Goal: Information Seeking & Learning: Learn about a topic

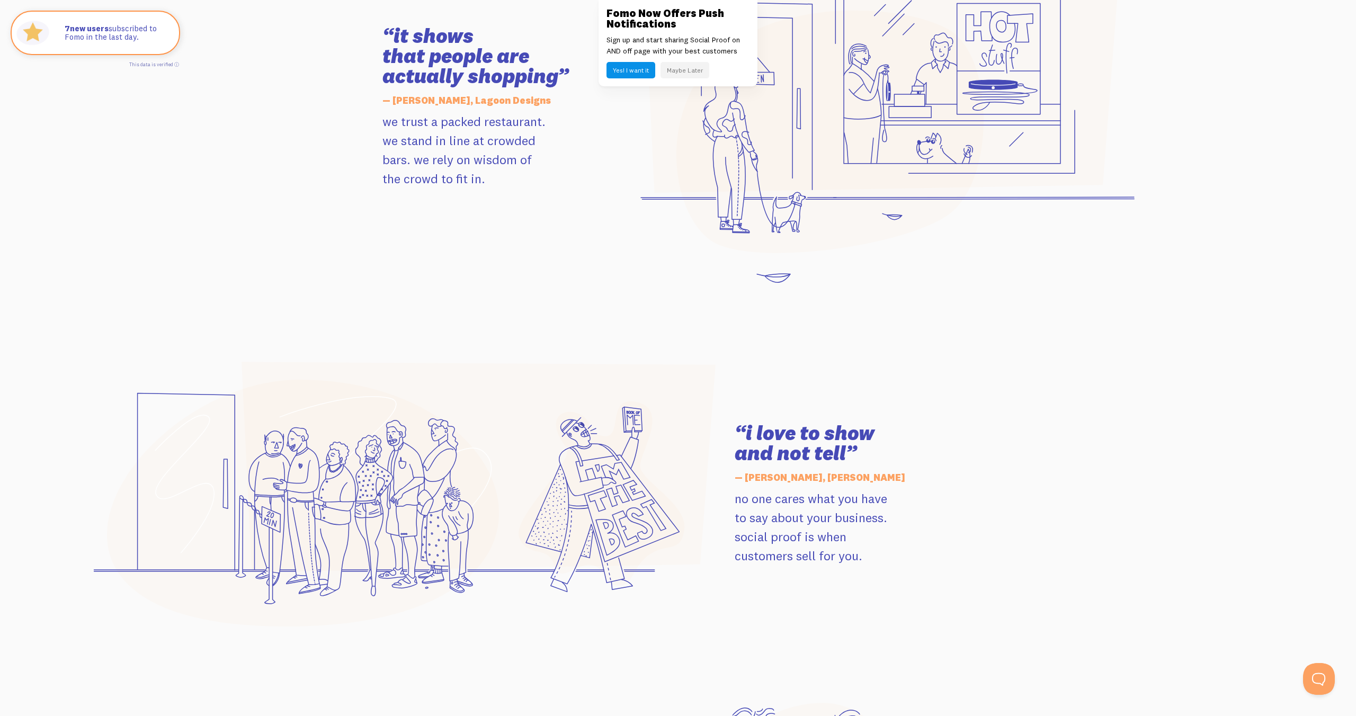
scroll to position [1361, 0]
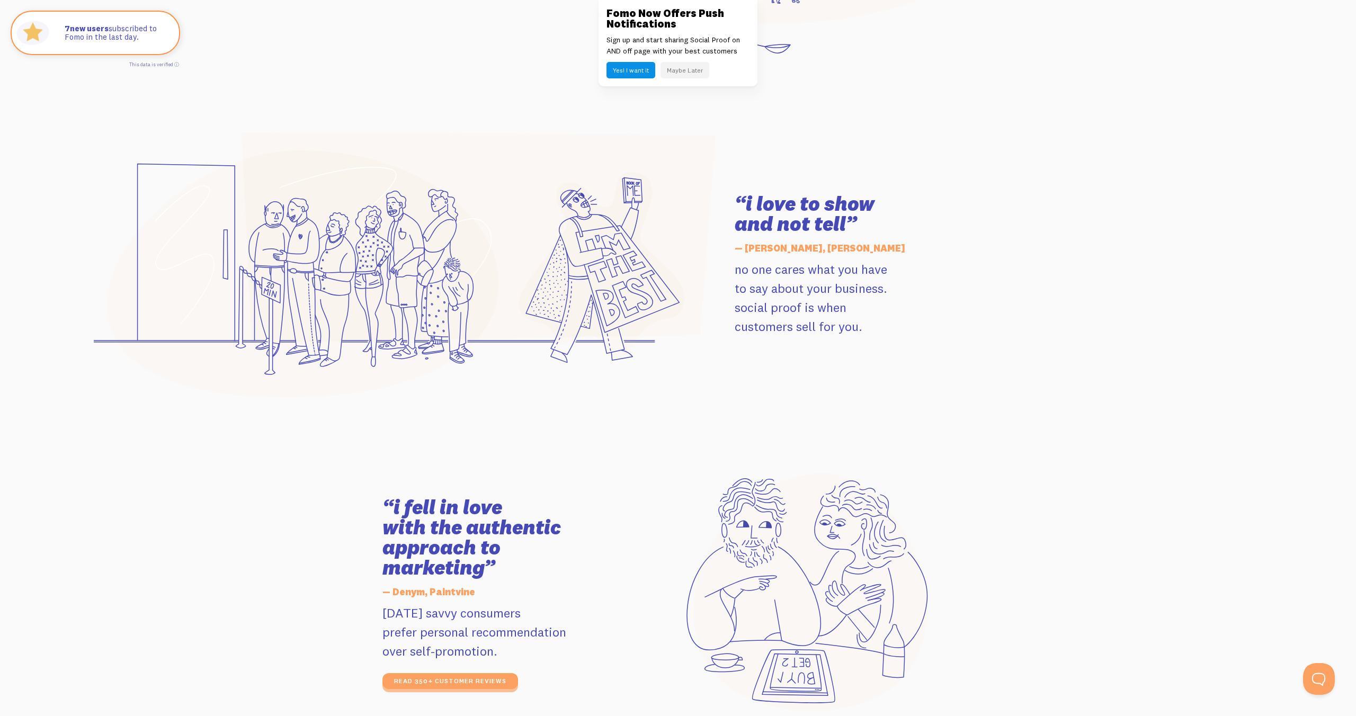
click at [673, 69] on button "Maybe Later" at bounding box center [684, 70] width 49 height 16
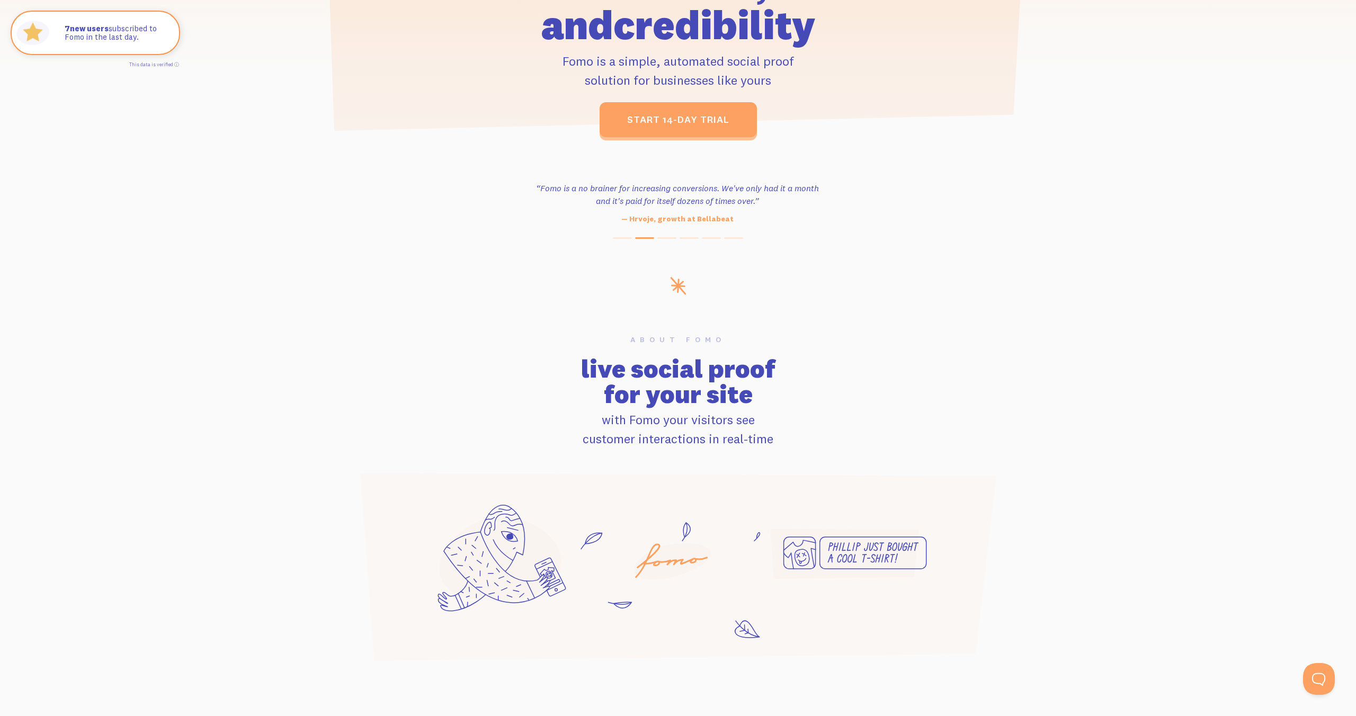
scroll to position [0, 0]
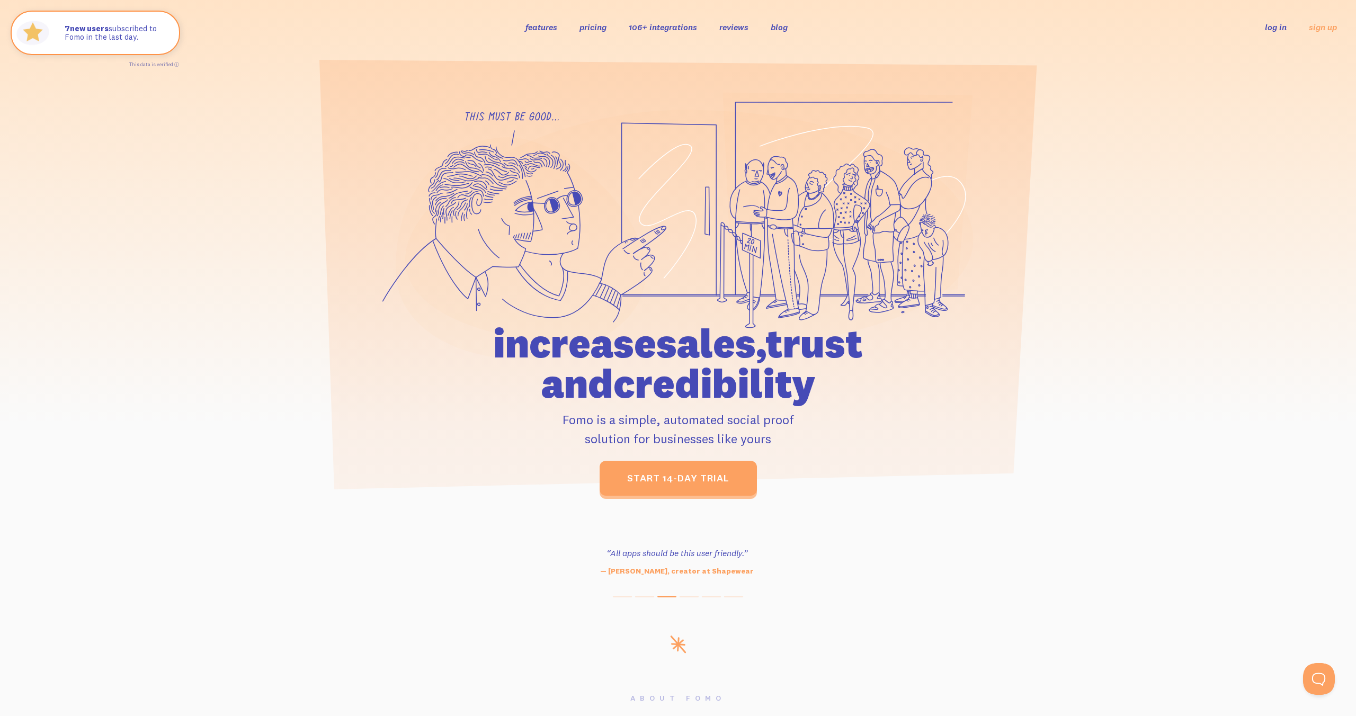
click at [546, 24] on link "features" at bounding box center [541, 27] width 32 height 11
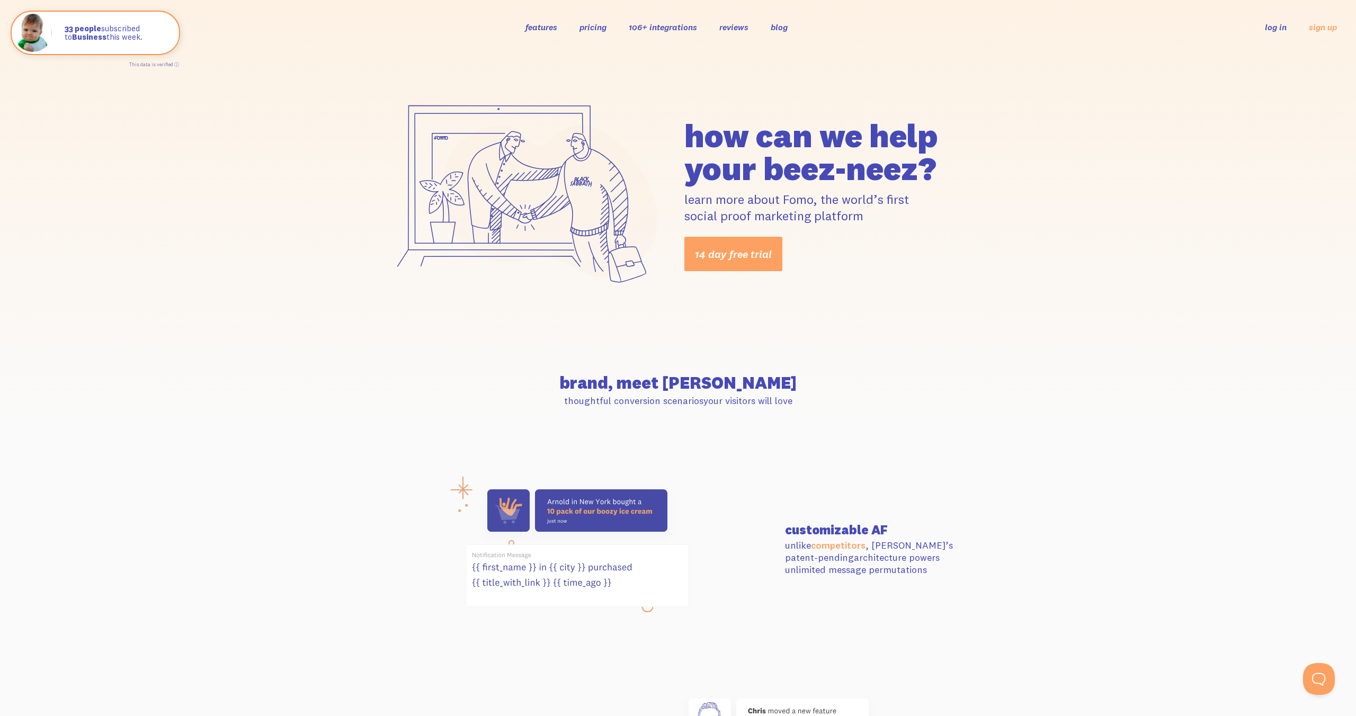
click at [584, 28] on link "pricing" at bounding box center [592, 27] width 27 height 11
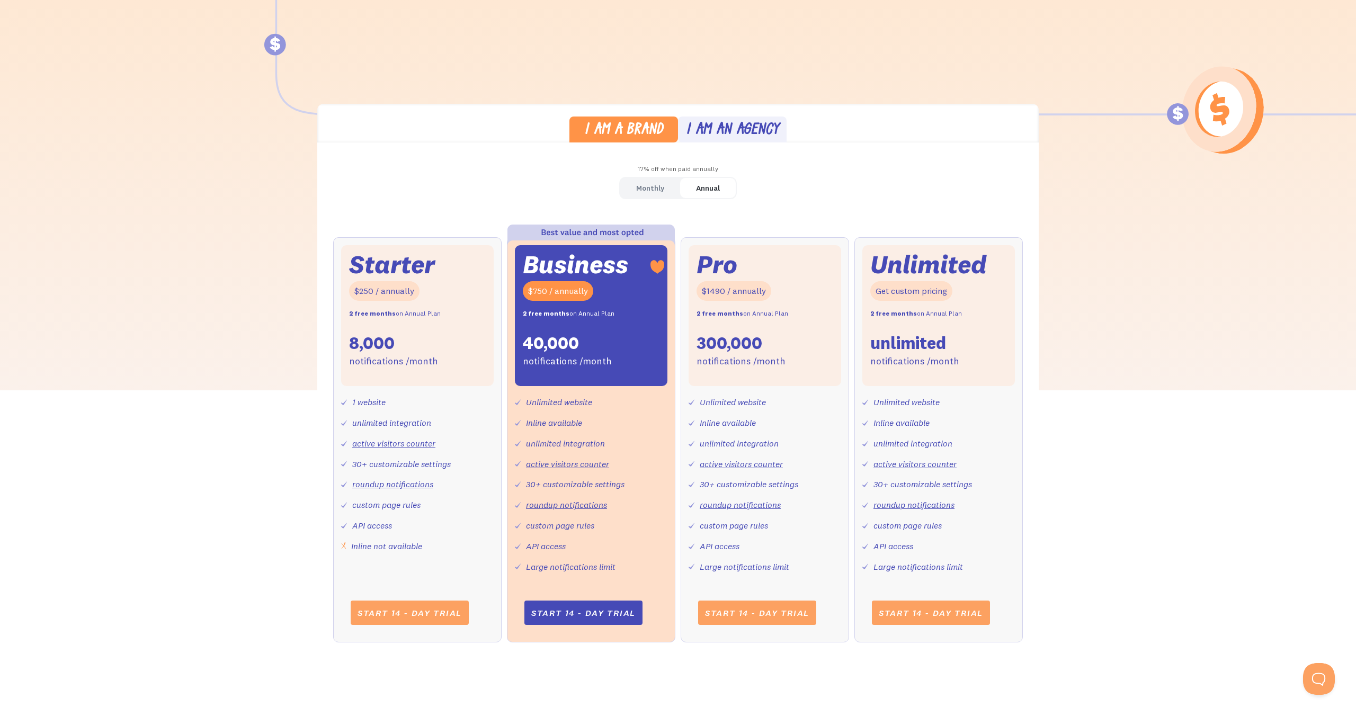
drag, startPoint x: 648, startPoint y: 190, endPoint x: 659, endPoint y: 192, distance: 11.9
click at [648, 190] on div "Monthly" at bounding box center [650, 188] width 28 height 15
